Goal: Task Accomplishment & Management: Manage account settings

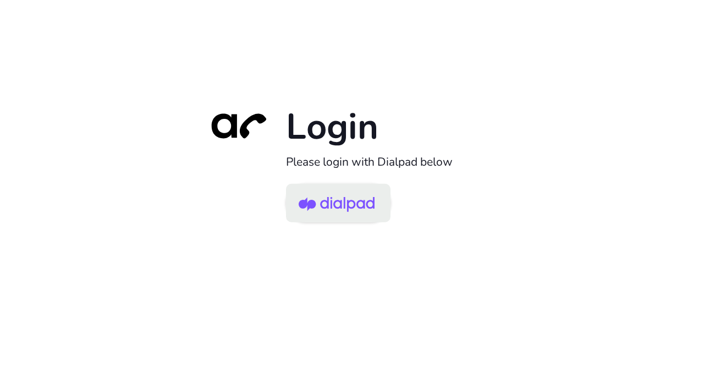
click at [359, 206] on img at bounding box center [337, 204] width 76 height 36
click at [354, 214] on img at bounding box center [337, 204] width 76 height 36
click at [354, 211] on img at bounding box center [337, 204] width 76 height 36
click at [302, 207] on img at bounding box center [337, 204] width 76 height 36
